Goal: Task Accomplishment & Management: Complete application form

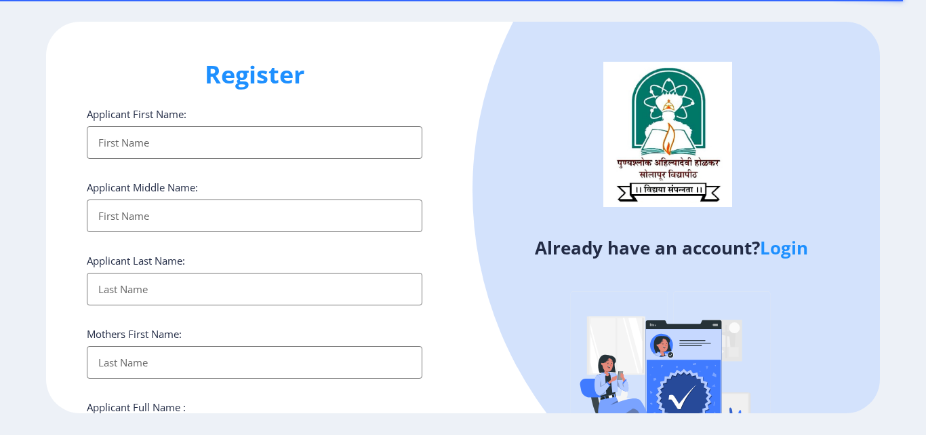
click at [780, 254] on link "Login" at bounding box center [784, 247] width 48 height 24
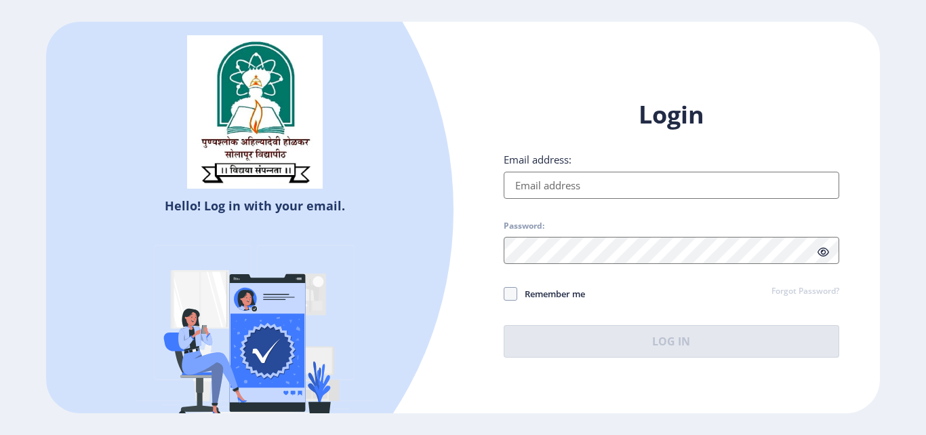
click at [645, 177] on input "Email address:" at bounding box center [672, 185] width 336 height 27
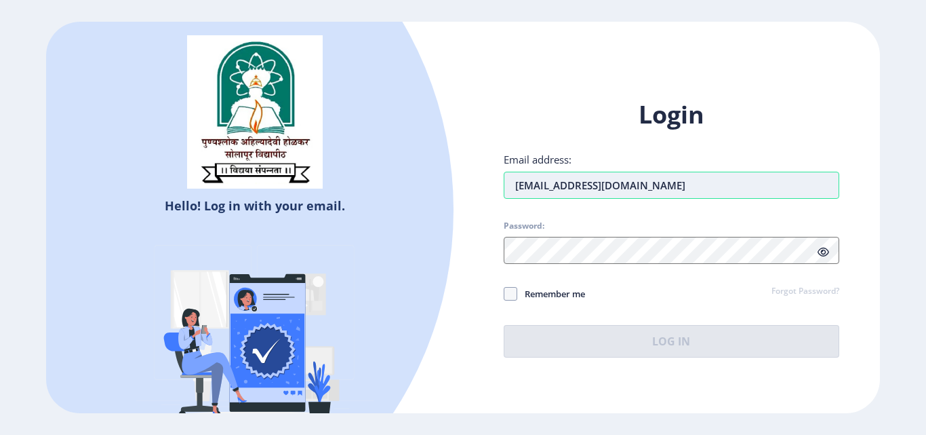
type input "[EMAIL_ADDRESS][DOMAIN_NAME]"
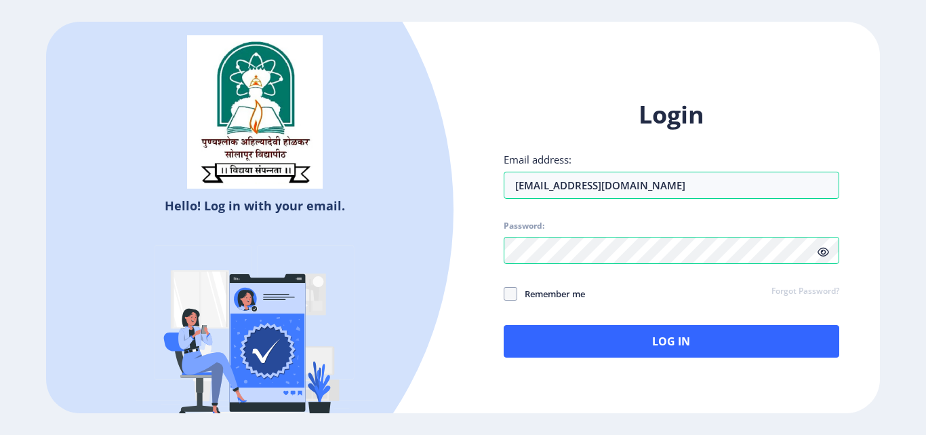
click at [521, 294] on span "Remember me" at bounding box center [551, 293] width 68 height 16
click at [504, 294] on input "Remember me" at bounding box center [504, 294] width 1 height 1
checkbox input "true"
click at [824, 253] on icon at bounding box center [824, 252] width 12 height 10
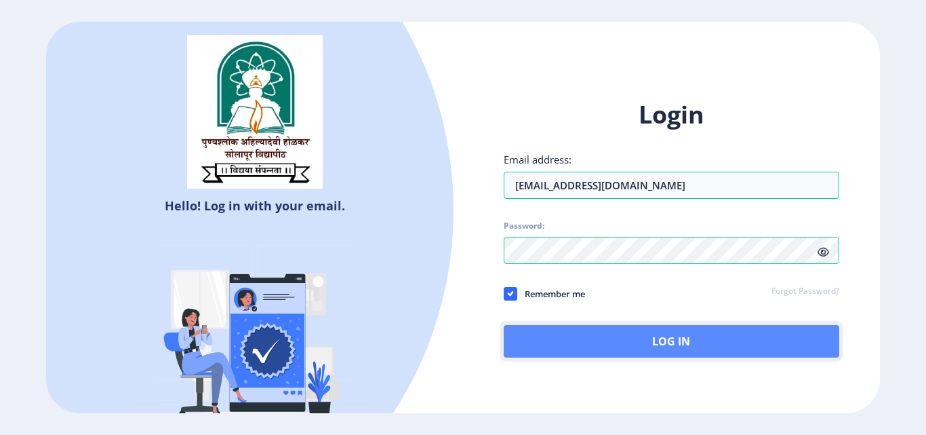
click at [685, 350] on button "Log In" at bounding box center [672, 341] width 336 height 33
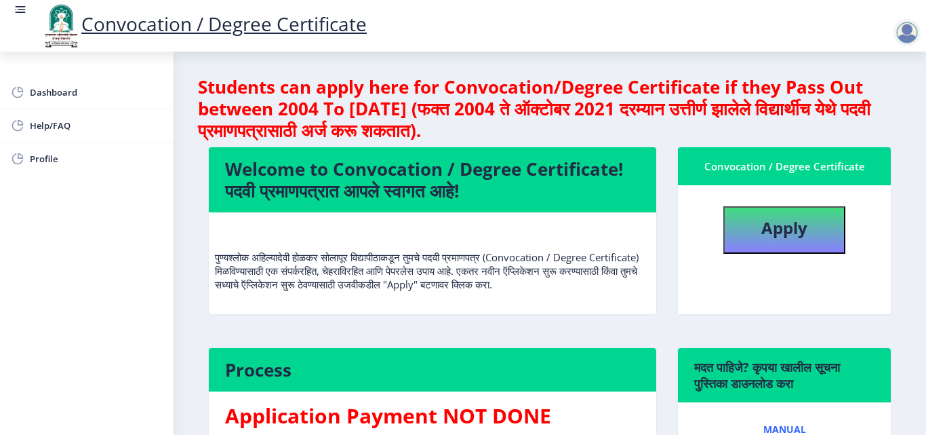
click at [671, 310] on div "Convocation / Degree Certificate Apply" at bounding box center [784, 239] width 235 height 187
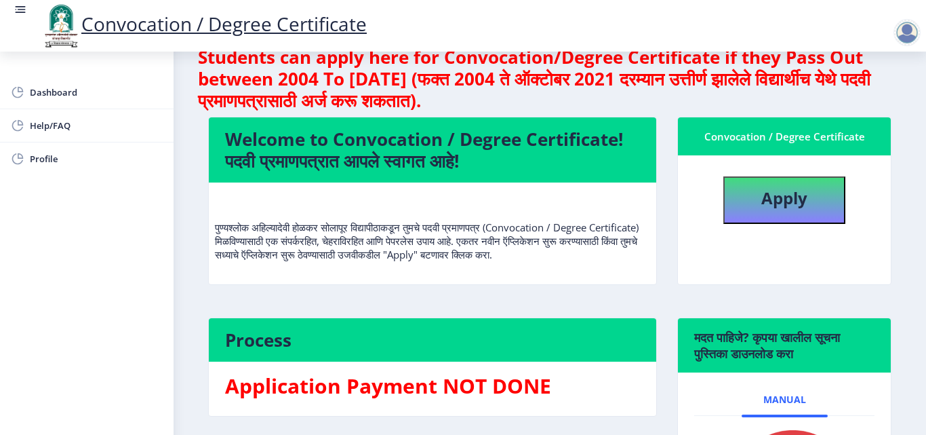
scroll to position [27, 0]
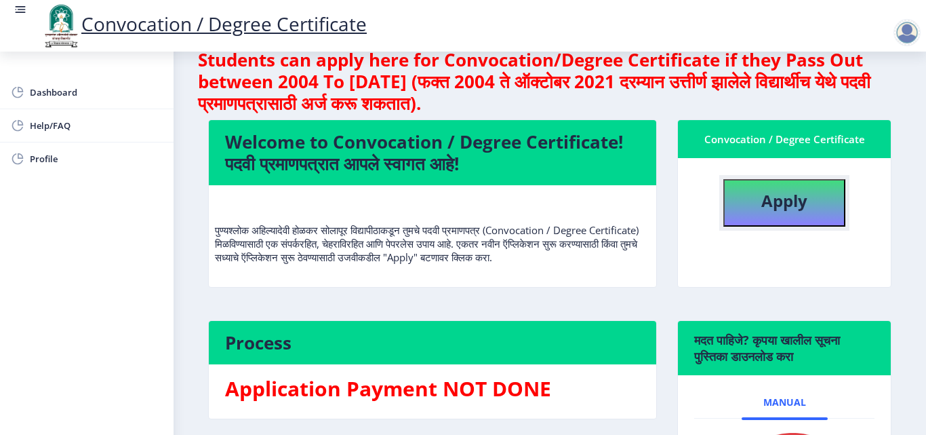
click at [784, 220] on button "Apply" at bounding box center [784, 202] width 122 height 47
select select
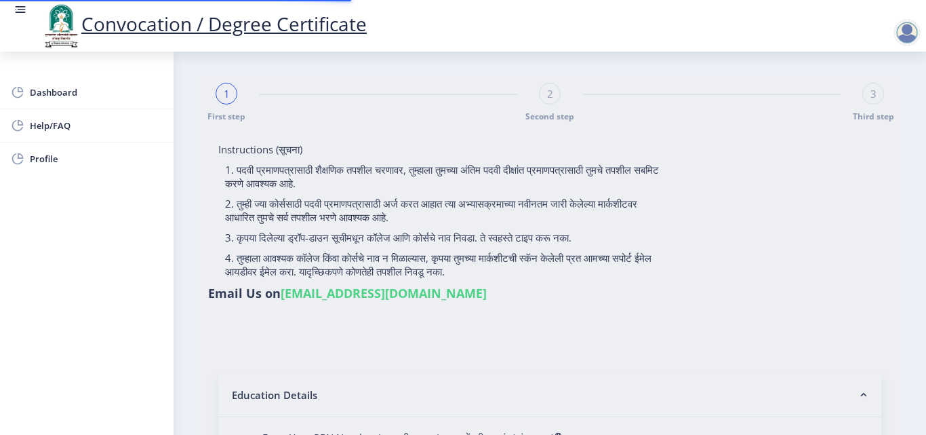
type input "[PERSON_NAME]"
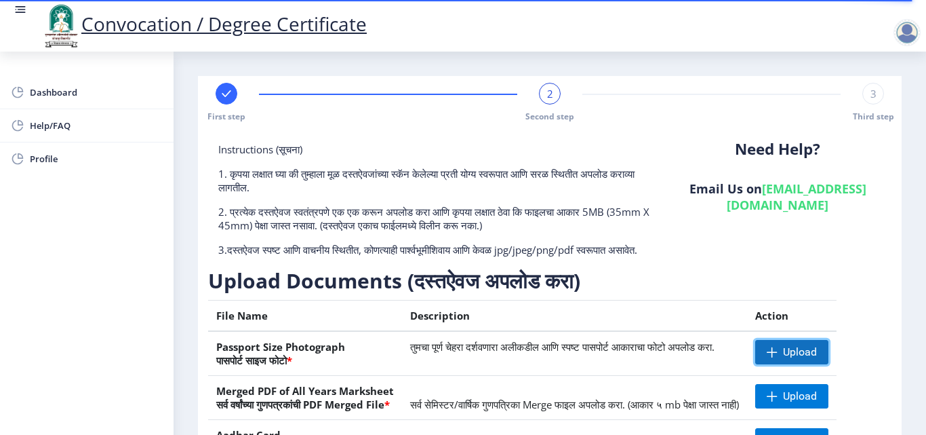
click at [817, 359] on span "Upload" at bounding box center [800, 352] width 34 height 14
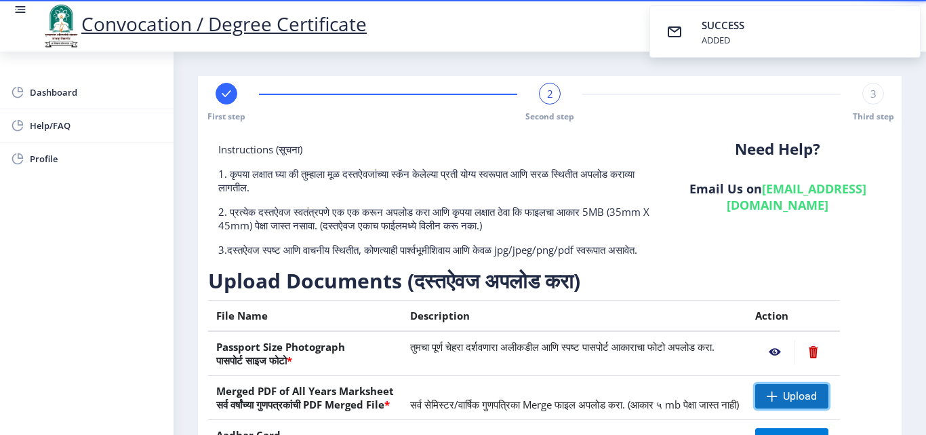
click at [807, 403] on span "Upload" at bounding box center [800, 396] width 34 height 14
click at [679, 284] on h3 "Upload Documents (दस्तऐवज अपलोड करा)" at bounding box center [540, 280] width 664 height 27
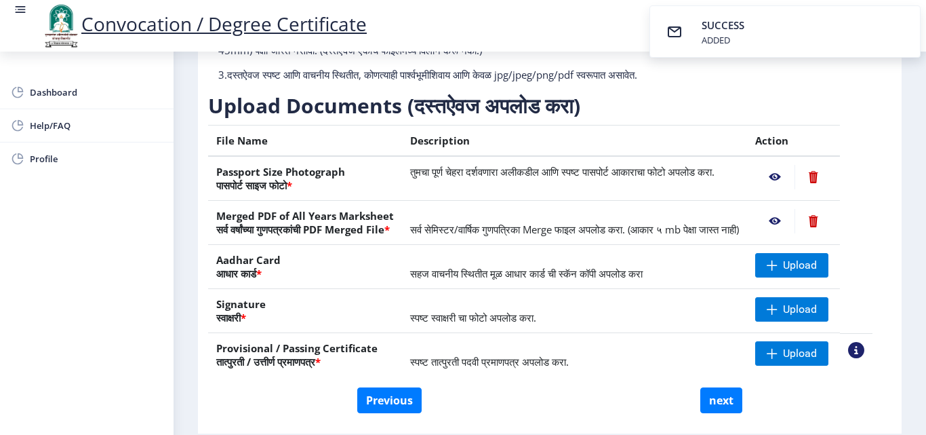
scroll to position [190, 0]
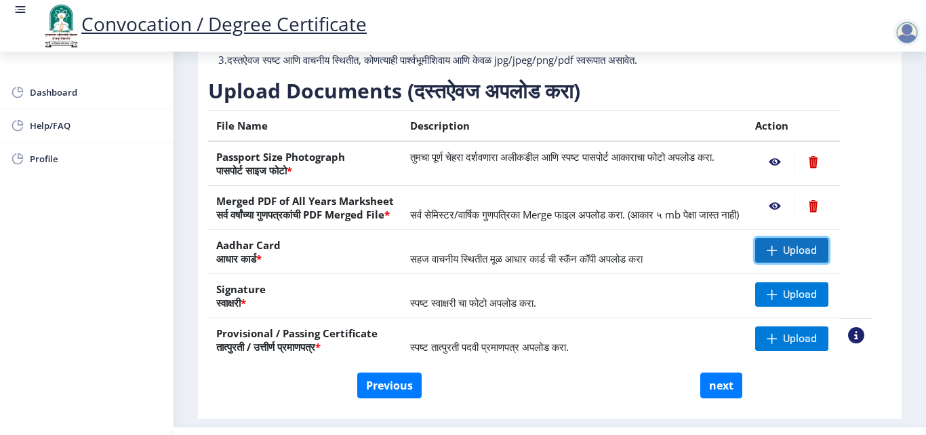
click at [807, 257] on span "Upload" at bounding box center [800, 250] width 34 height 14
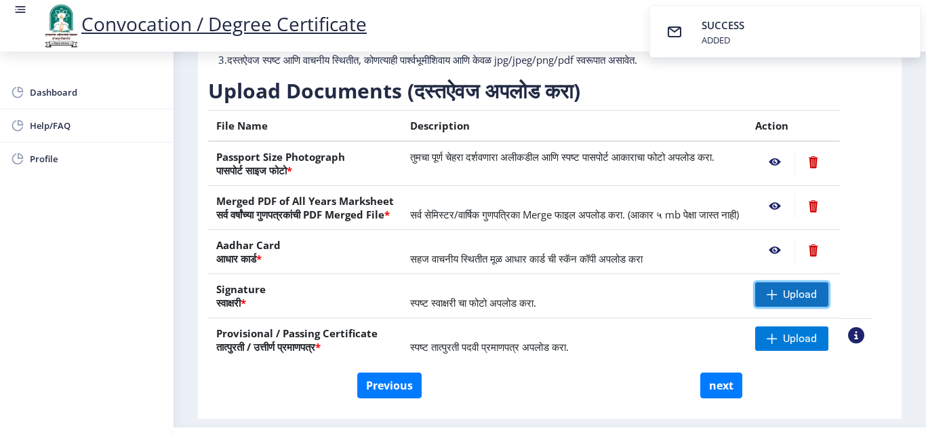
click at [816, 301] on span "Upload" at bounding box center [800, 294] width 34 height 14
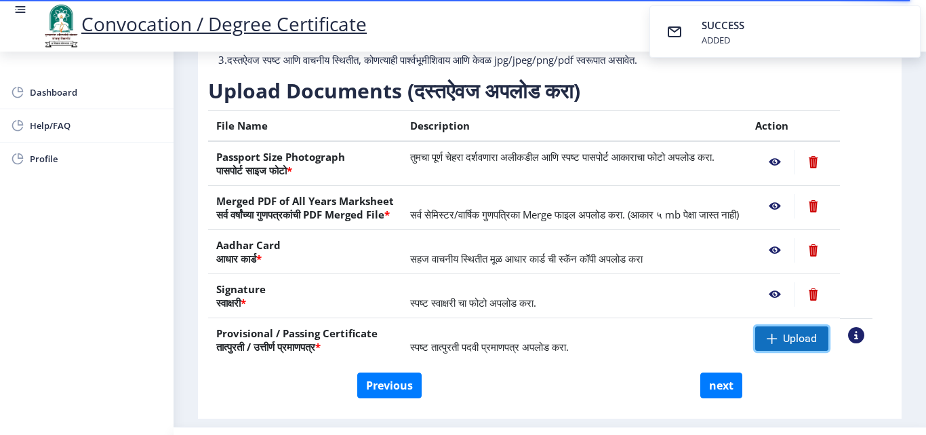
click at [807, 345] on span "Upload" at bounding box center [800, 339] width 34 height 14
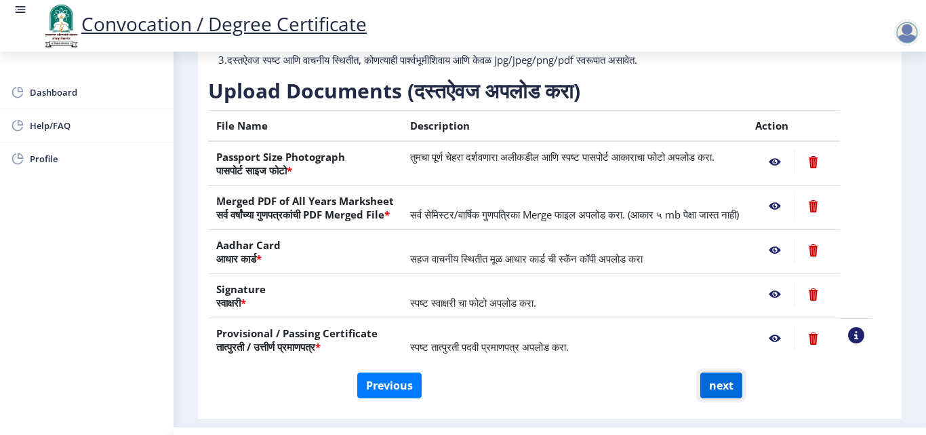
click at [723, 398] on button "next" at bounding box center [721, 385] width 42 height 26
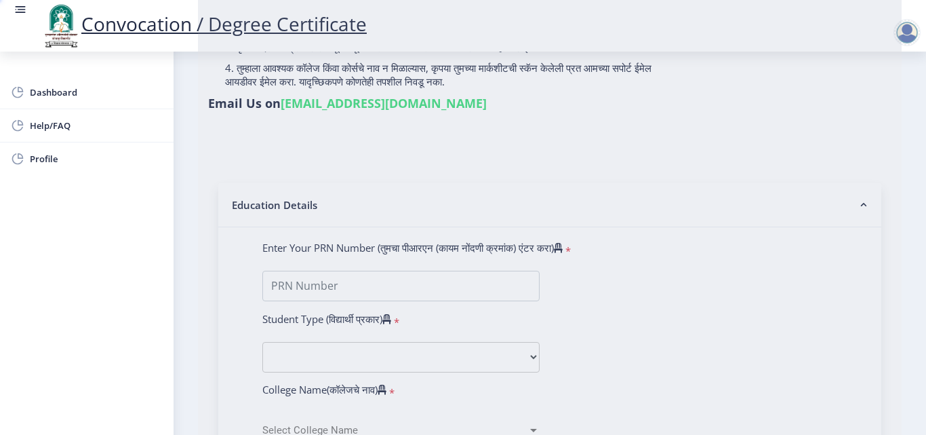
select select
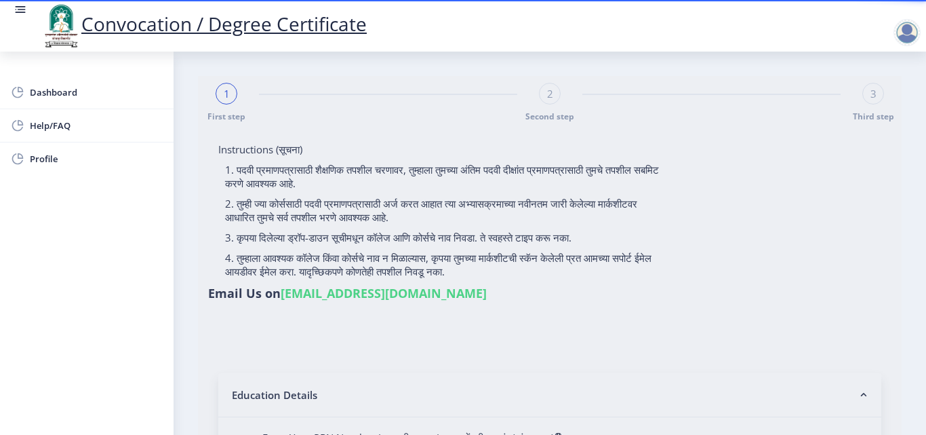
type input "[PERSON_NAME]"
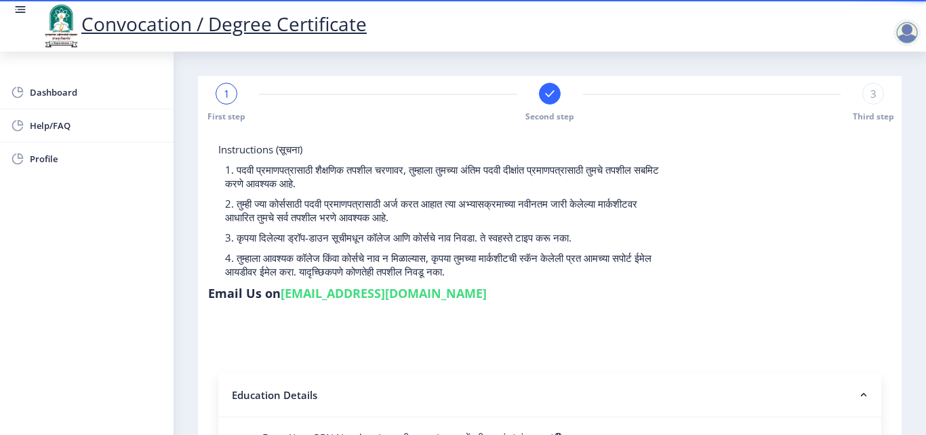
select select
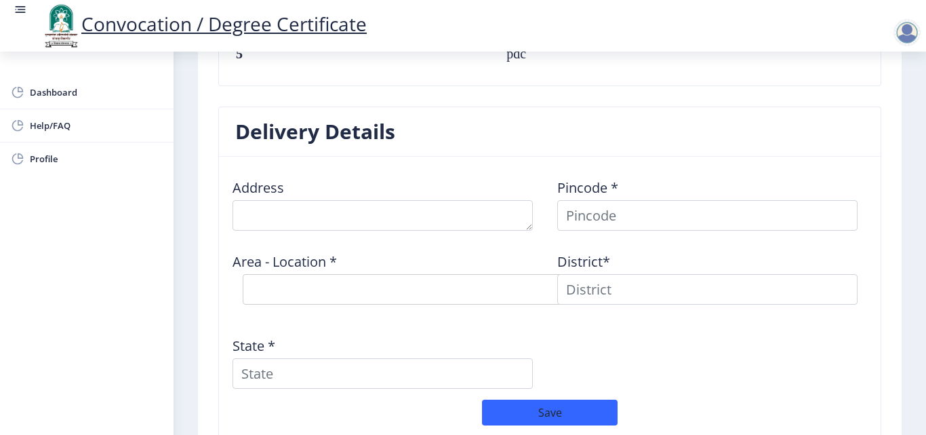
scroll to position [1085, 0]
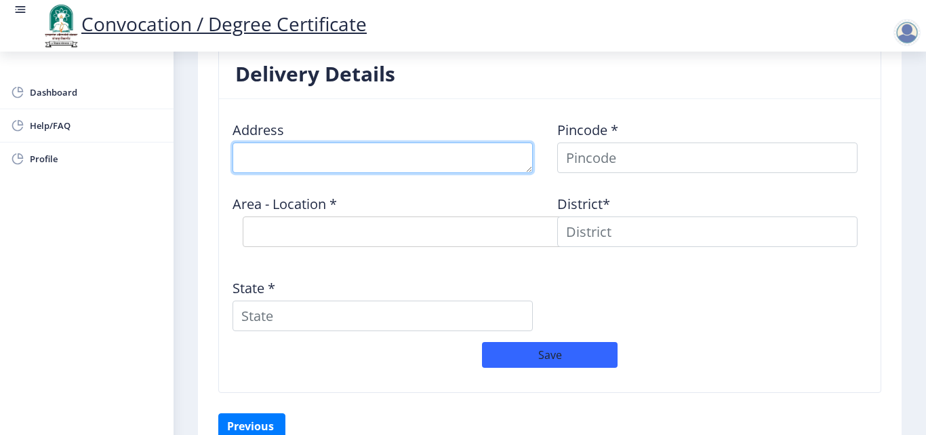
click at [393, 155] on textarea at bounding box center [383, 157] width 300 height 31
type textarea "C/O M P [PERSON_NAME] , [STREET_ADDRESS][PERSON_NAME]"
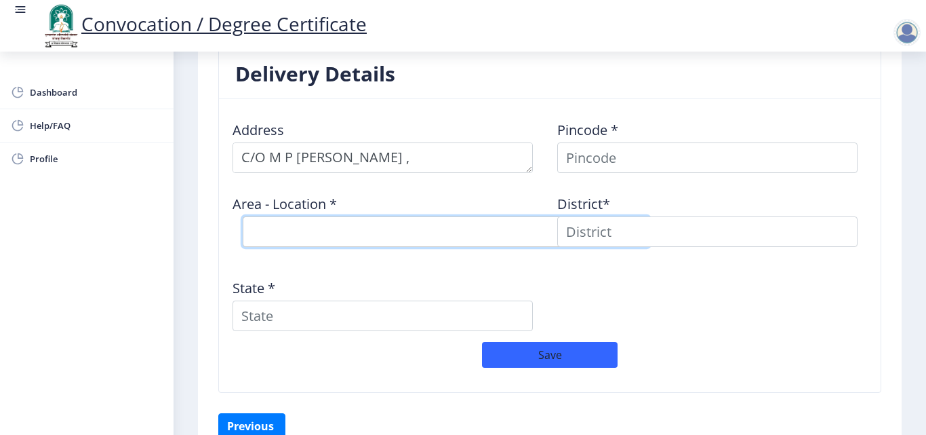
click at [263, 228] on select "Select Area Location" at bounding box center [446, 231] width 407 height 31
click at [281, 234] on select "Select Area Location" at bounding box center [446, 231] width 407 height 31
click at [275, 231] on select "Select Area Location" at bounding box center [446, 231] width 407 height 31
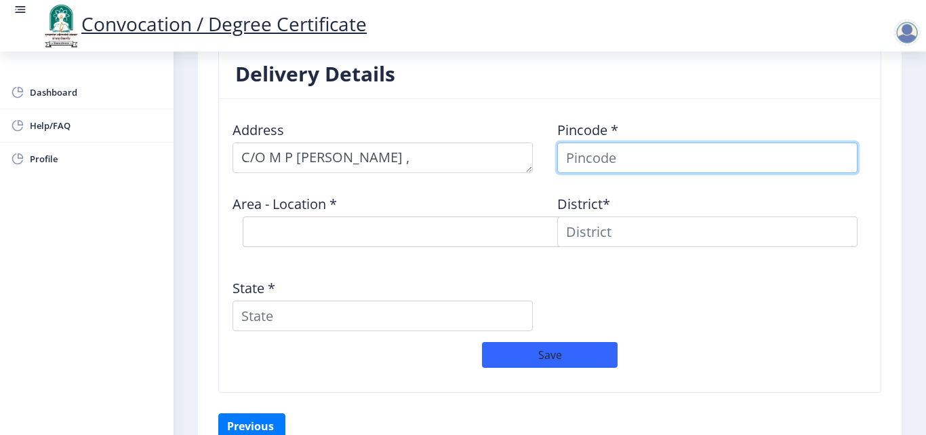
click at [579, 160] on input at bounding box center [707, 157] width 300 height 31
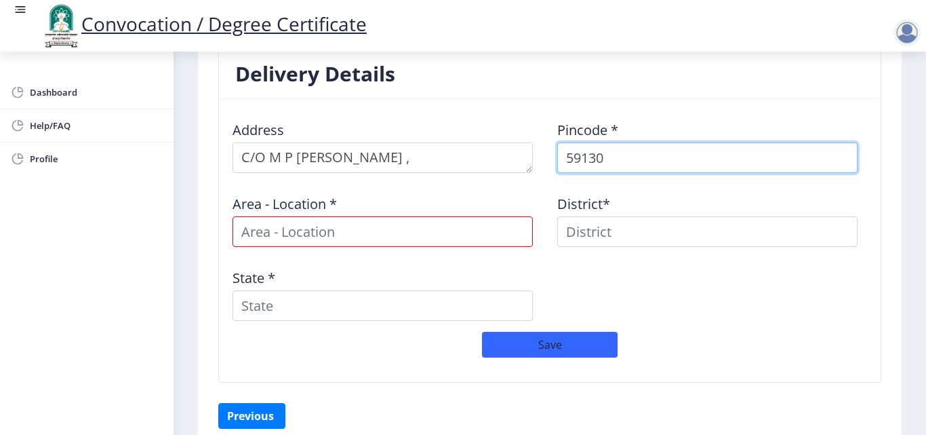
type input "591304"
select select
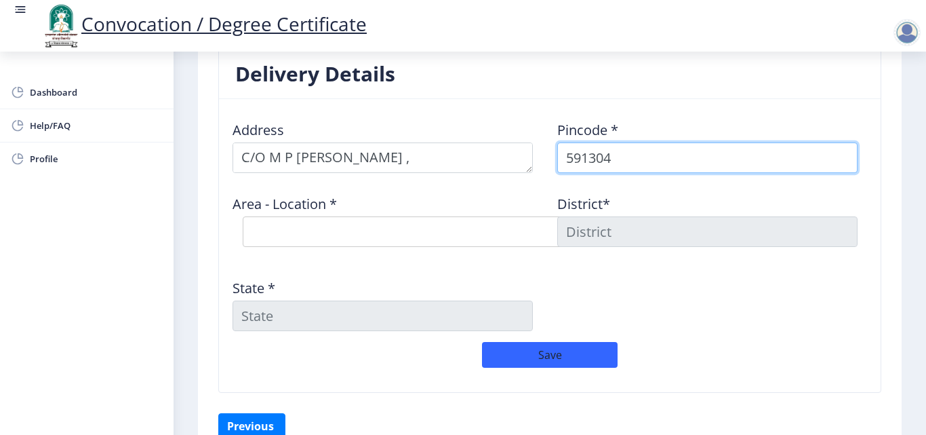
type input "591304"
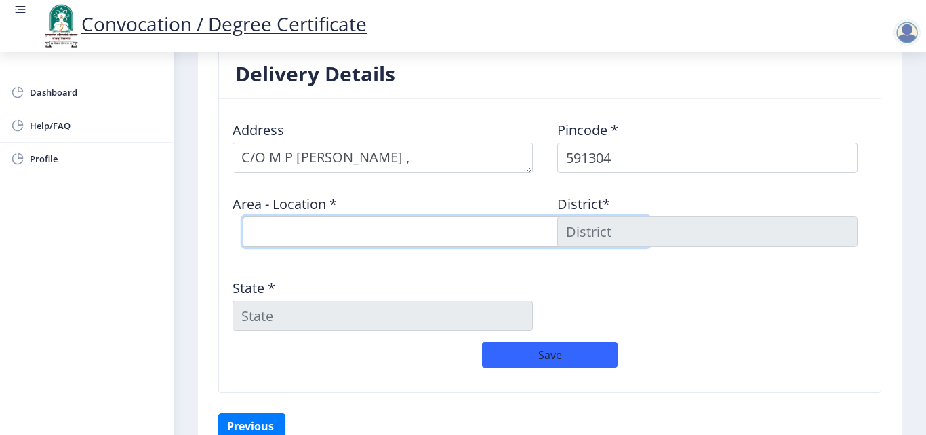
click at [299, 236] on select "Select Area Location Abbihal Athani Bazar S.O Athani H.O Awarkhod B.O Balwad B.…" at bounding box center [446, 231] width 407 height 31
click at [401, 234] on select "Select Area Location Abbihal Athani Bazar S.O Athani H.O Awarkhod B.O Balwad B.…" at bounding box center [446, 231] width 407 height 31
click at [337, 229] on select "Select Area Location Abbihal Athani Bazar S.O Athani H.O Awarkhod B.O Balwad B.…" at bounding box center [446, 231] width 407 height 31
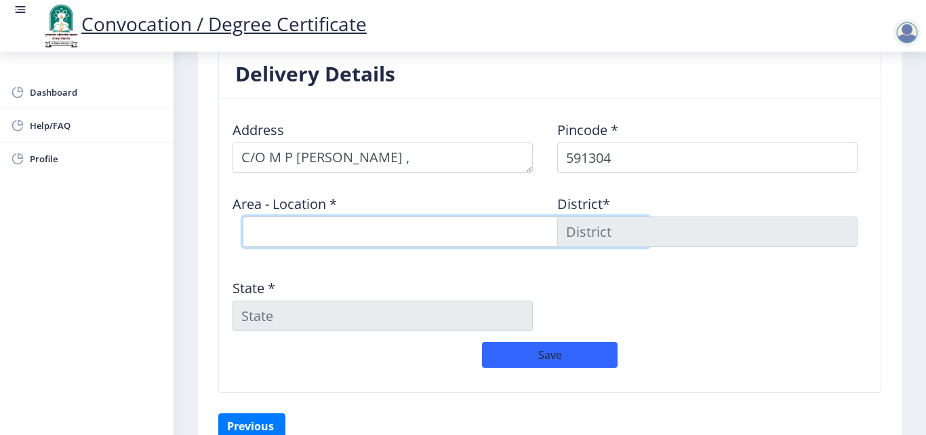
select select "2: Object"
click at [243, 216] on select "Select Area Location Abbihal Athani Bazar S.O Athani H.O Awarkhod B.O Balwad B.…" at bounding box center [446, 231] width 407 height 31
type input "BELAGAVI"
type input "[GEOGRAPHIC_DATA]"
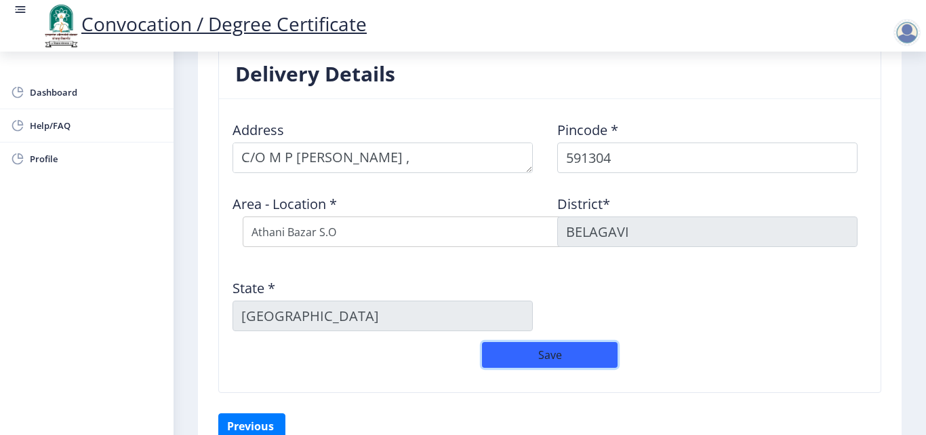
click at [569, 361] on button "Save" at bounding box center [550, 355] width 136 height 26
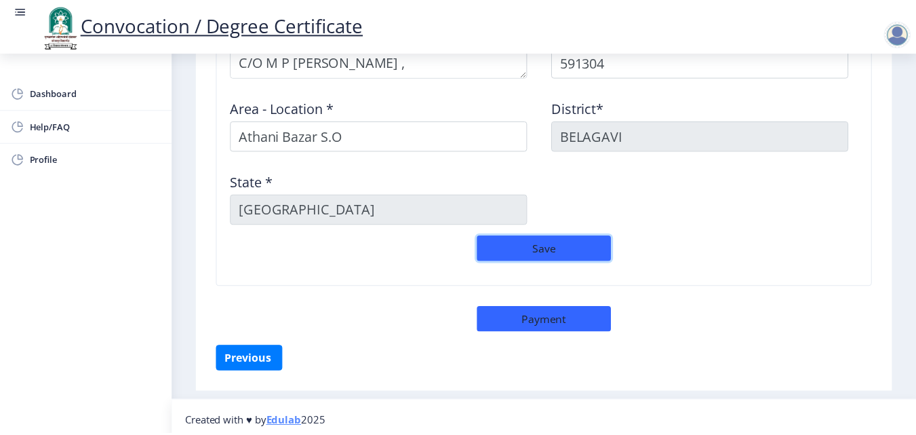
scroll to position [1188, 0]
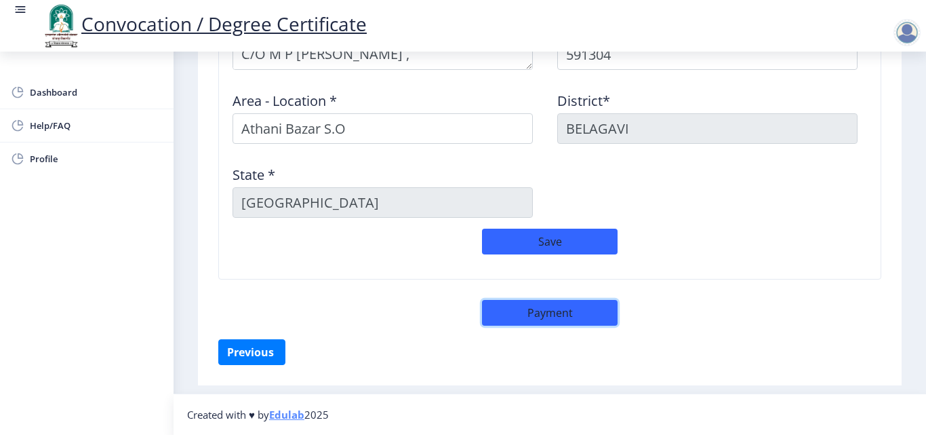
click at [567, 312] on button "Payment" at bounding box center [550, 313] width 136 height 26
select select "sealed"
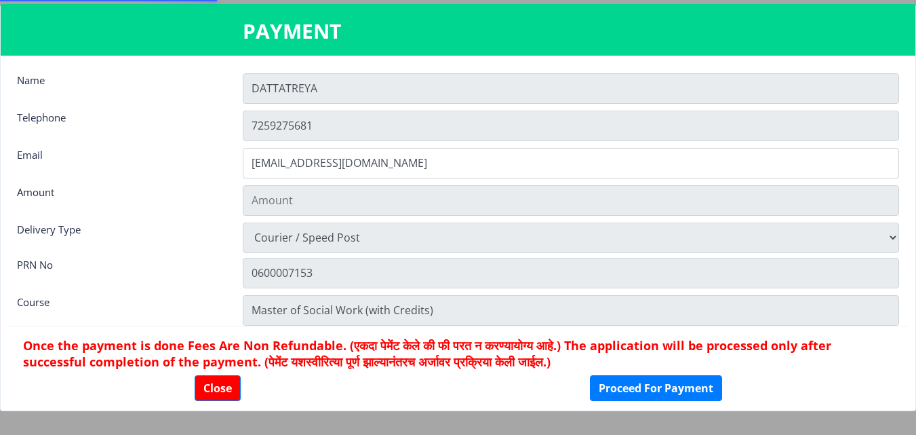
type input "2885"
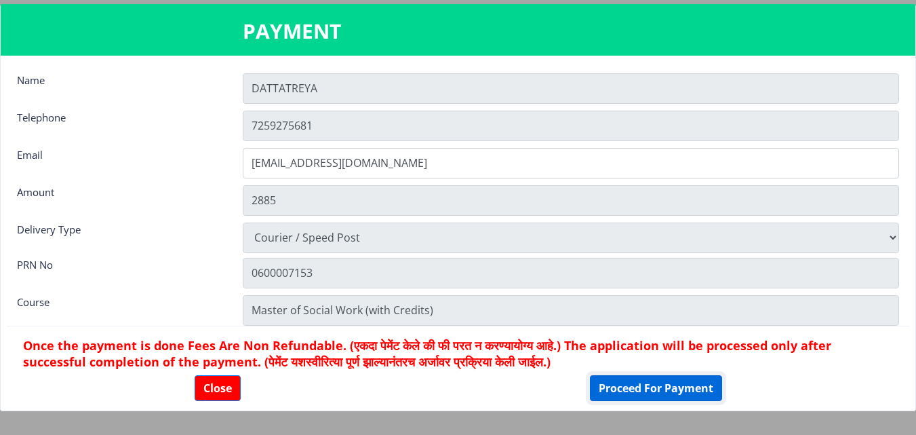
click at [654, 390] on button "Proceed For Payment" at bounding box center [656, 388] width 132 height 26
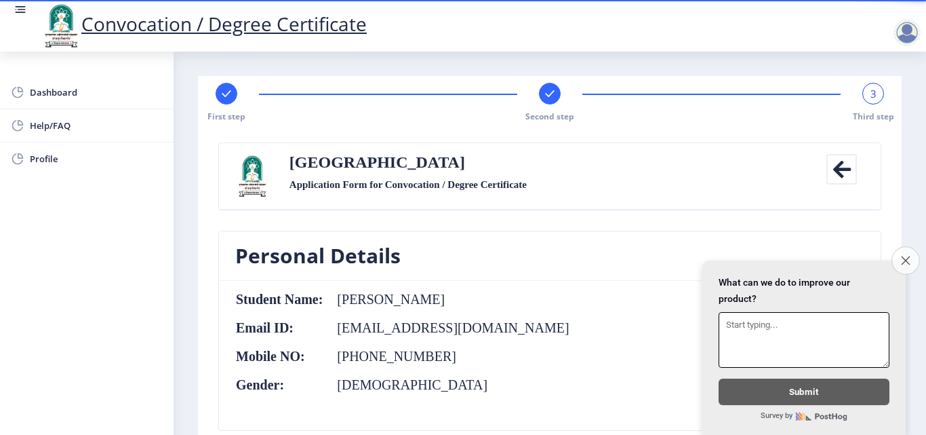
click at [905, 256] on icon "Close survey" at bounding box center [905, 260] width 9 height 9
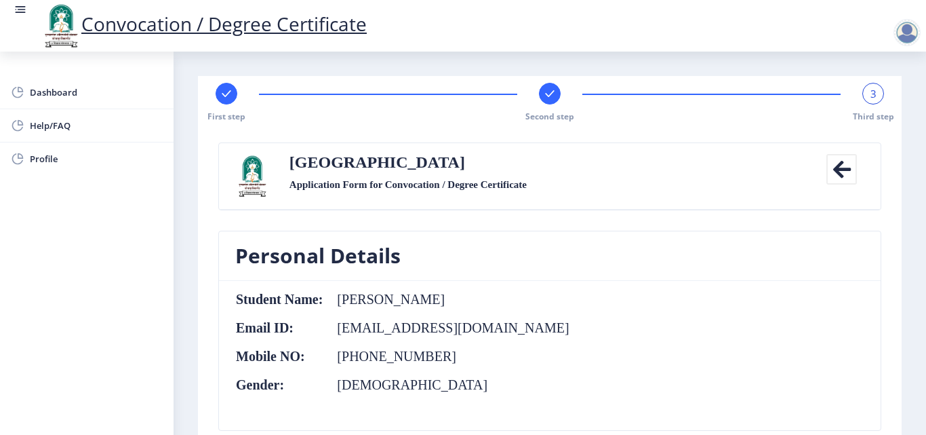
click at [751, 353] on nb-card-body "Student Name: JERE DATTATREYA CHINTAMANI Email ID: dcjere@gmail.com Mobile NO: …" at bounding box center [550, 355] width 662 height 149
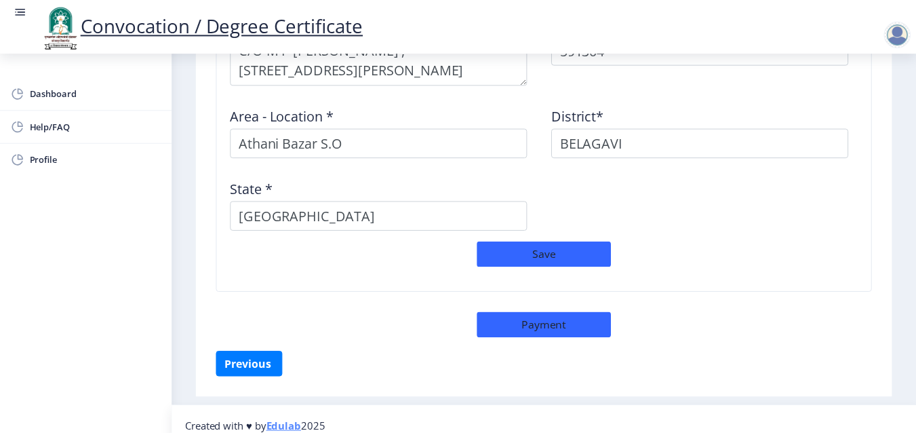
scroll to position [1206, 0]
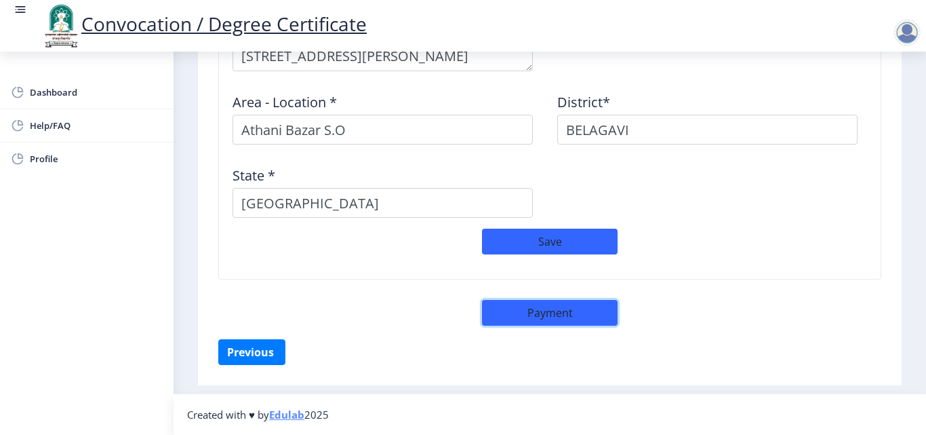
click at [576, 314] on button "Payment" at bounding box center [550, 313] width 136 height 26
select select "sealed"
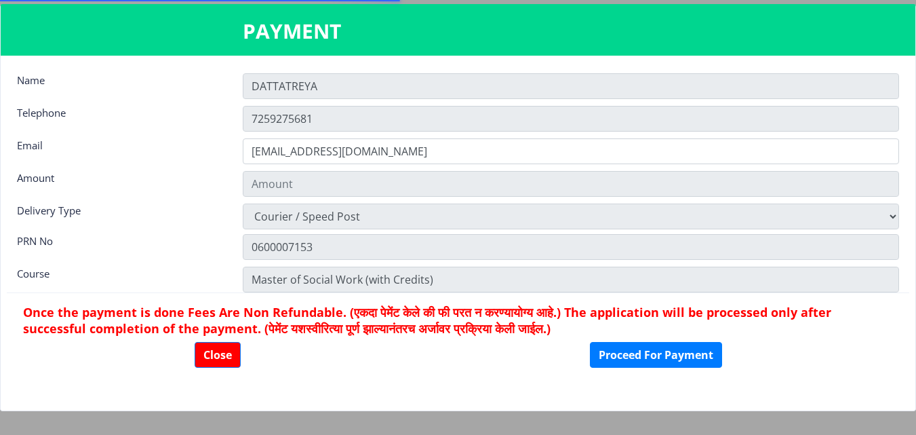
type input "2885"
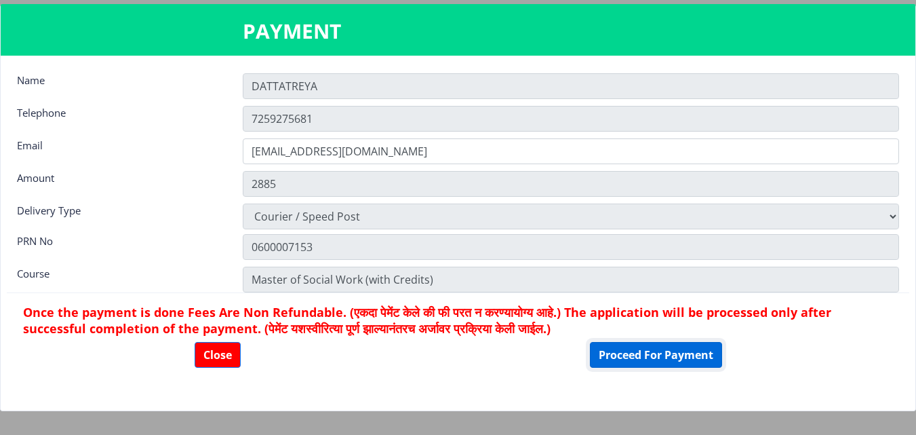
click at [652, 358] on button "Proceed For Payment" at bounding box center [656, 355] width 132 height 26
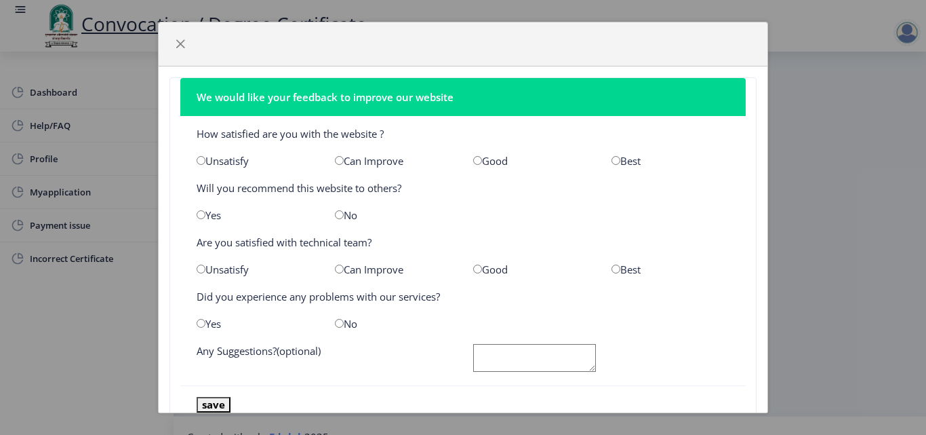
click at [473, 161] on input "radio" at bounding box center [477, 160] width 9 height 9
radio input "true"
click at [199, 214] on input "radio" at bounding box center [201, 214] width 9 height 9
radio input "true"
click at [478, 267] on div "Good" at bounding box center [532, 269] width 138 height 14
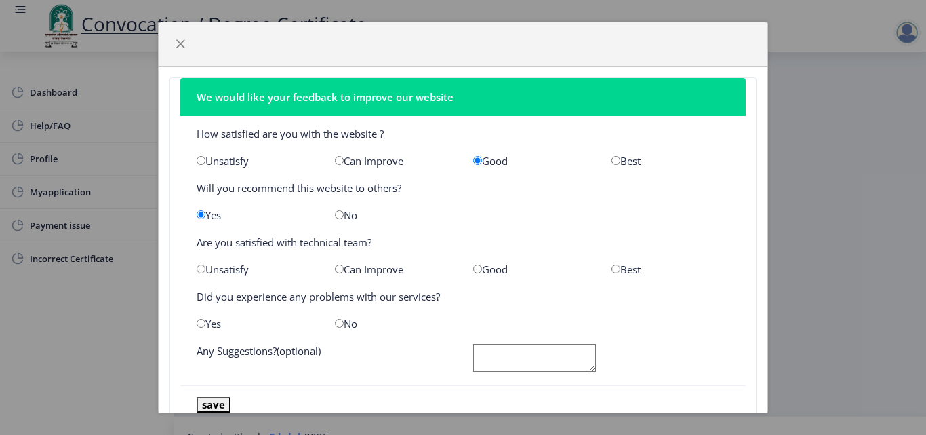
click at [475, 268] on input "radio" at bounding box center [477, 268] width 9 height 9
radio input "true"
click at [340, 323] on input "radio" at bounding box center [339, 323] width 9 height 9
radio input "true"
click at [217, 402] on button "save" at bounding box center [214, 405] width 34 height 16
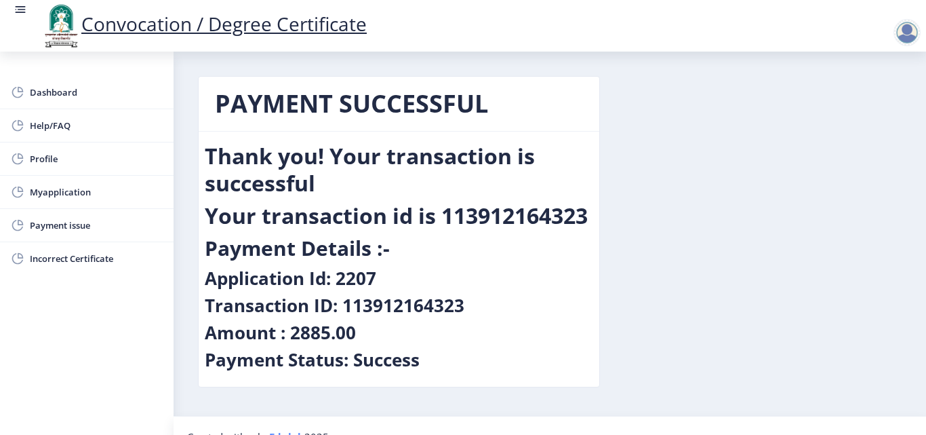
click at [541, 349] on div "Payment Status: Success" at bounding box center [399, 361] width 388 height 27
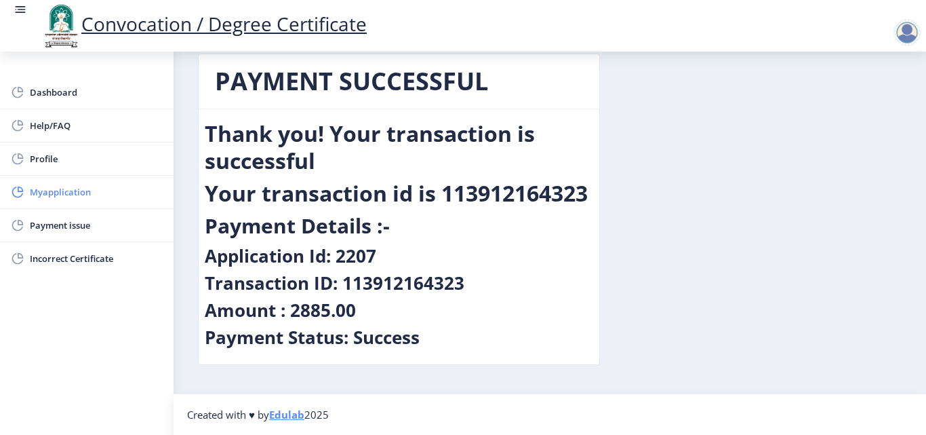
click at [34, 189] on span "Myapplication" at bounding box center [96, 192] width 133 height 16
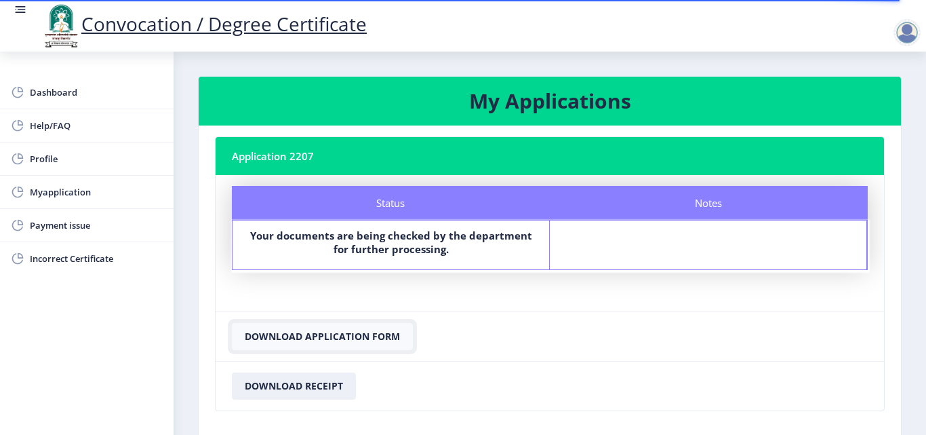
click at [355, 332] on button "Download Application Form" at bounding box center [322, 336] width 181 height 27
click at [323, 386] on button "Download Receipt" at bounding box center [294, 385] width 124 height 27
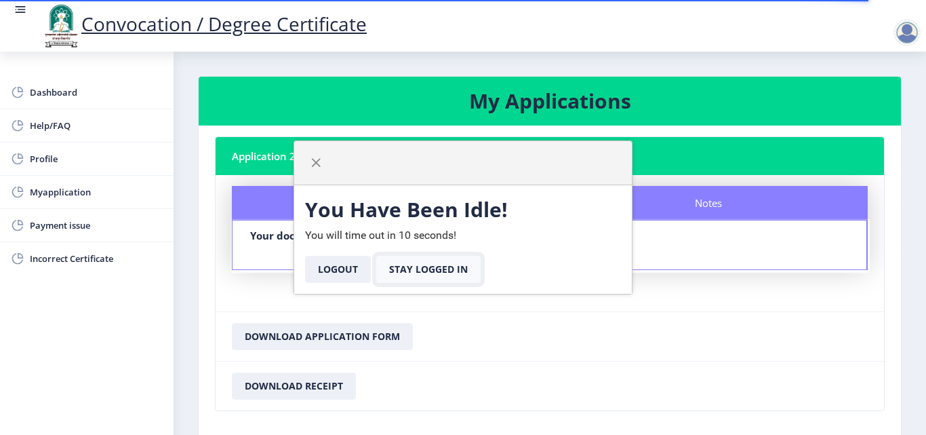
click at [443, 269] on button "Stay Logged In" at bounding box center [428, 269] width 104 height 27
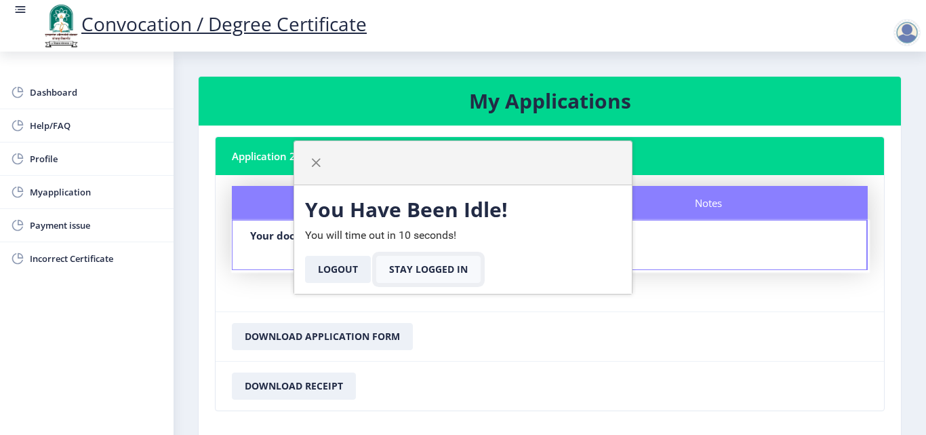
click at [443, 269] on button "Stay Logged In" at bounding box center [428, 269] width 104 height 27
click at [312, 163] on span "button" at bounding box center [316, 162] width 11 height 11
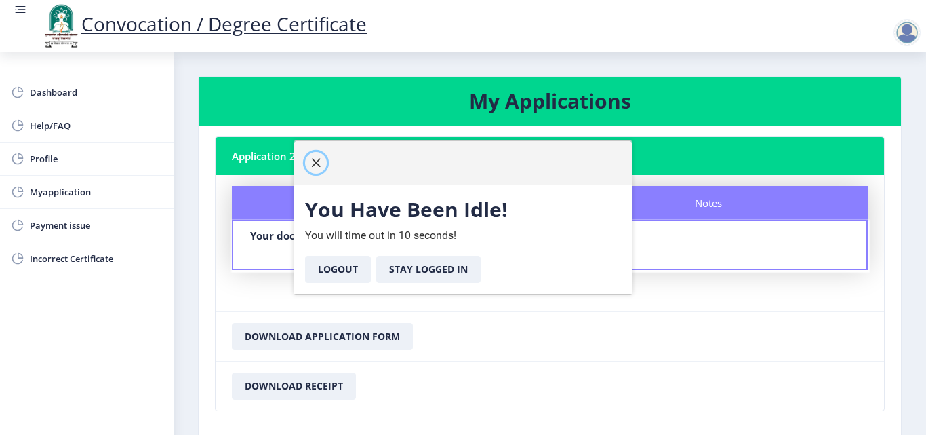
click at [312, 163] on span "button" at bounding box center [316, 162] width 11 height 11
click at [74, 256] on span "Incorrect Certificate" at bounding box center [96, 258] width 133 height 16
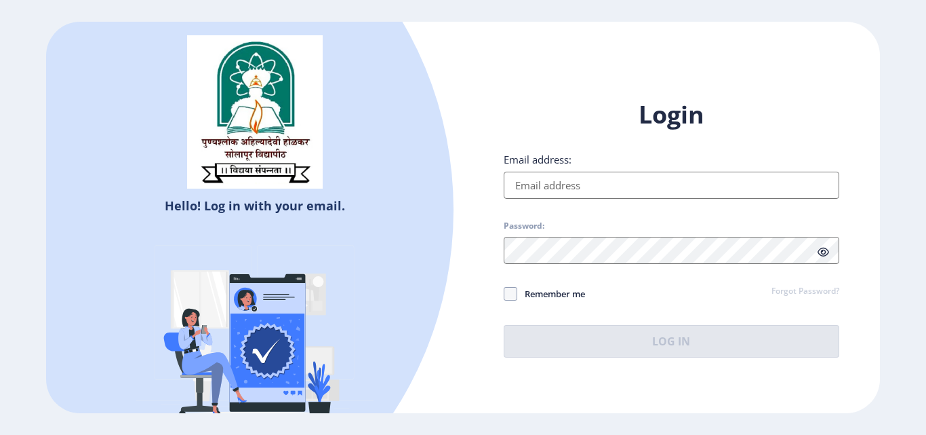
click at [535, 188] on input "Email address:" at bounding box center [672, 185] width 336 height 27
type input "[EMAIL_ADDRESS][DOMAIN_NAME]"
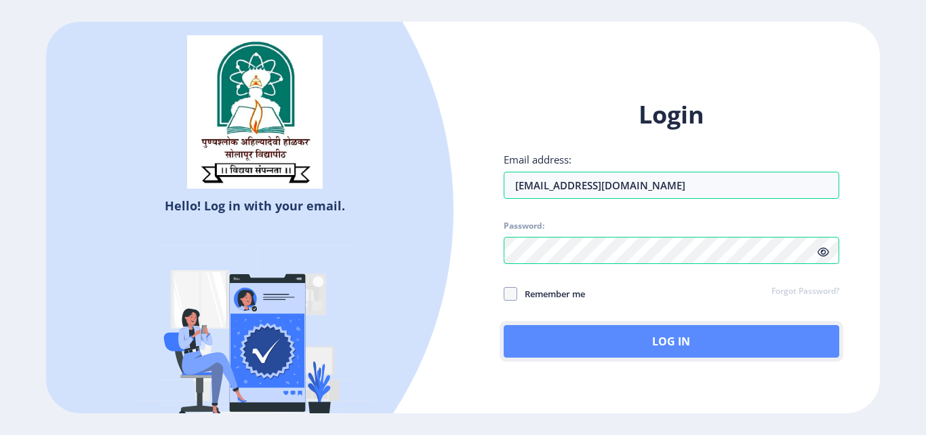
click at [540, 329] on button "Log In" at bounding box center [672, 341] width 336 height 33
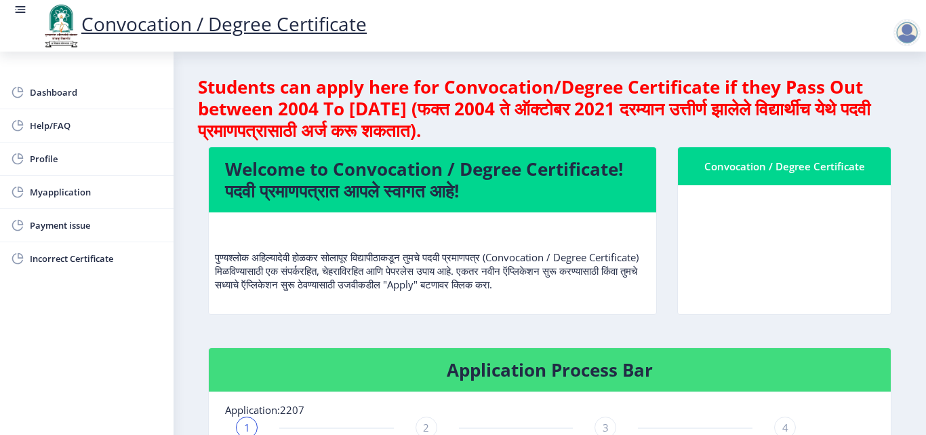
click at [786, 334] on div "Students can apply here for Convocation/Degree Certificate if they Pass Out bet…" at bounding box center [550, 435] width 704 height 719
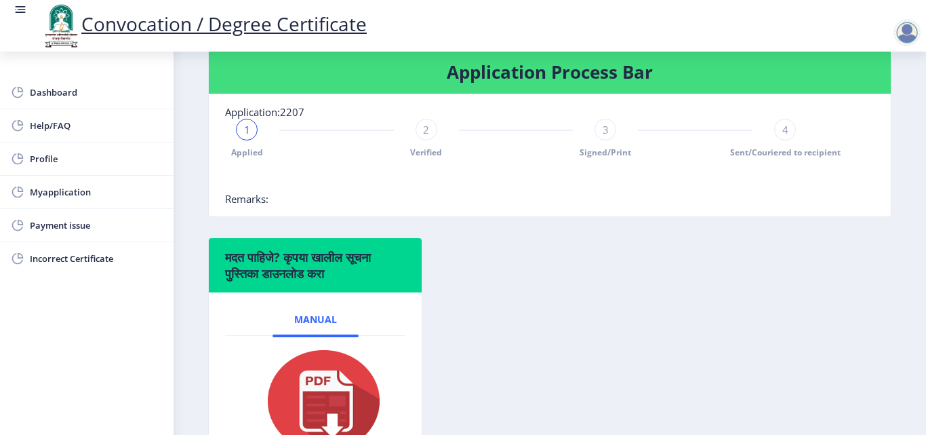
scroll to position [298, 0]
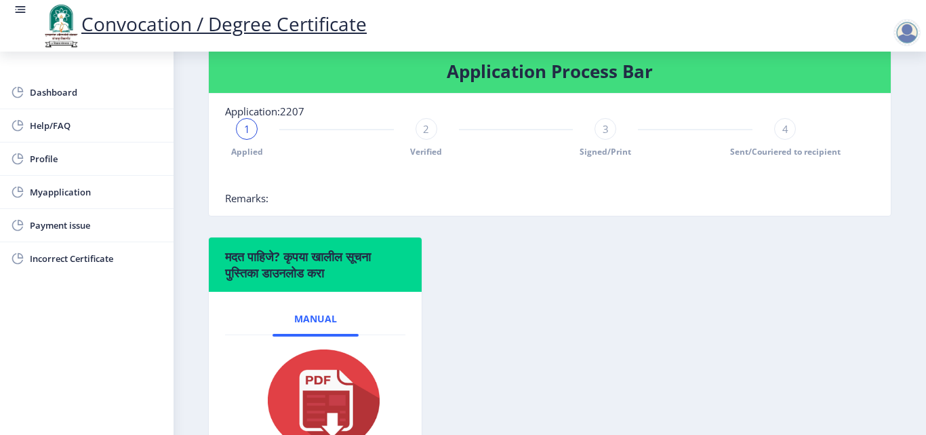
click at [426, 131] on span "2" at bounding box center [426, 129] width 6 height 14
click at [340, 351] on img at bounding box center [315, 400] width 136 height 108
click at [307, 428] on img at bounding box center [315, 400] width 136 height 108
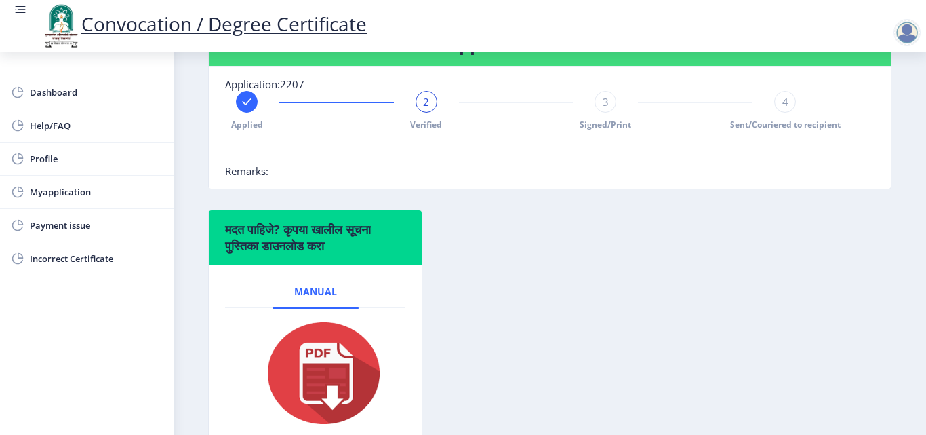
scroll to position [380, 0]
